Goal: Communication & Community: Share content

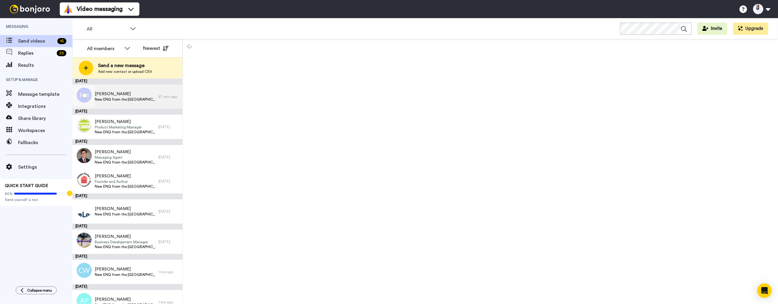
click at [130, 92] on span "[PERSON_NAME]" at bounding box center [125, 94] width 61 height 6
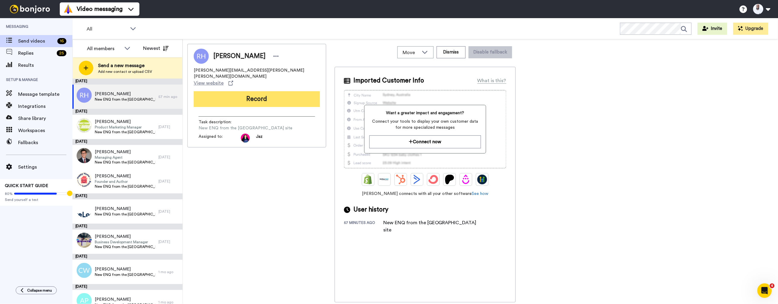
click at [300, 91] on button "Record" at bounding box center [257, 99] width 126 height 16
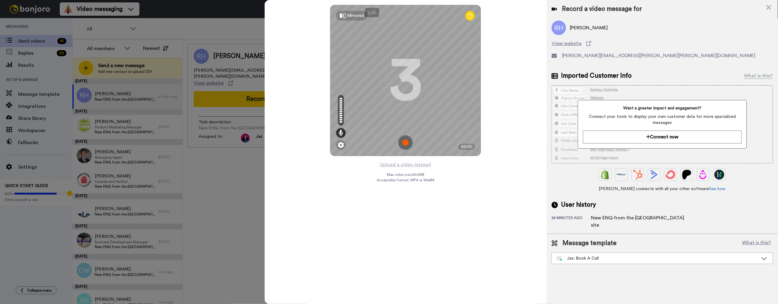
click at [407, 139] on img at bounding box center [405, 142] width 14 height 14
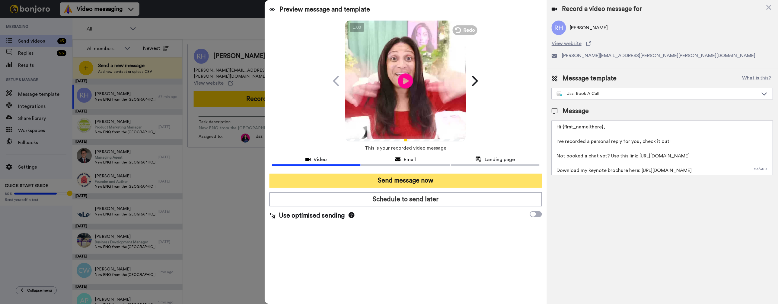
click at [415, 178] on button "Send message now" at bounding box center [406, 181] width 273 height 14
